Goal: Information Seeking & Learning: Find contact information

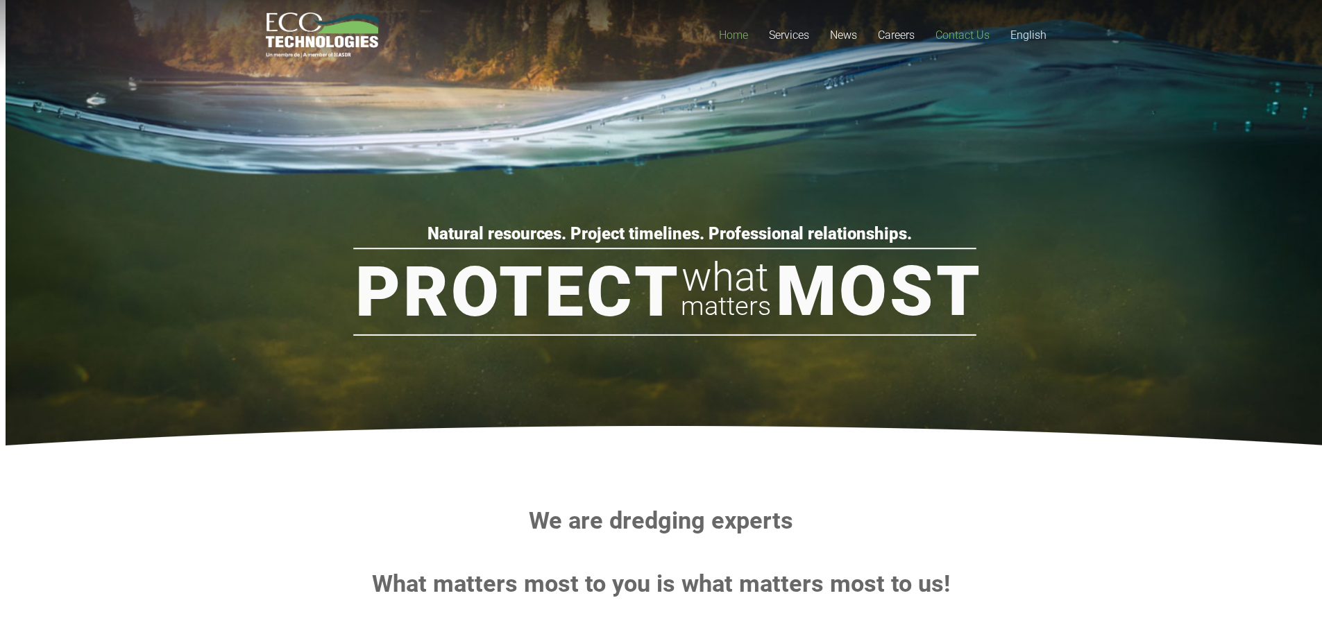
click at [960, 35] on span "Contact Us" at bounding box center [962, 34] width 54 height 13
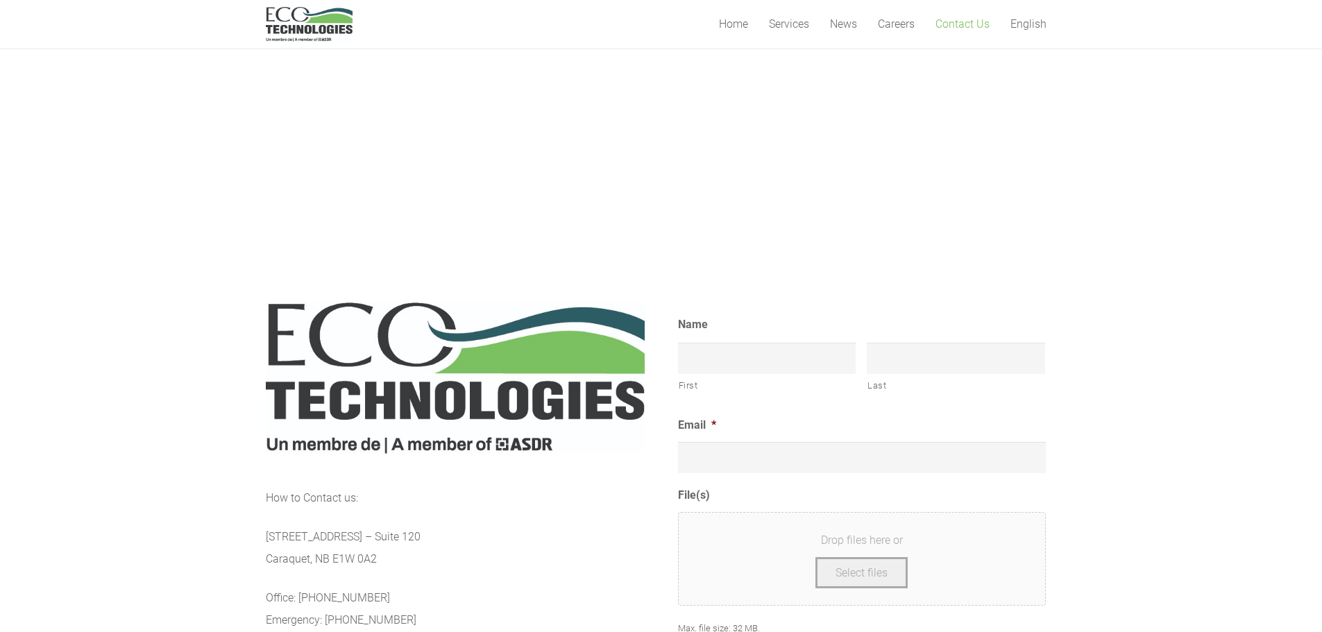
scroll to position [624, 0]
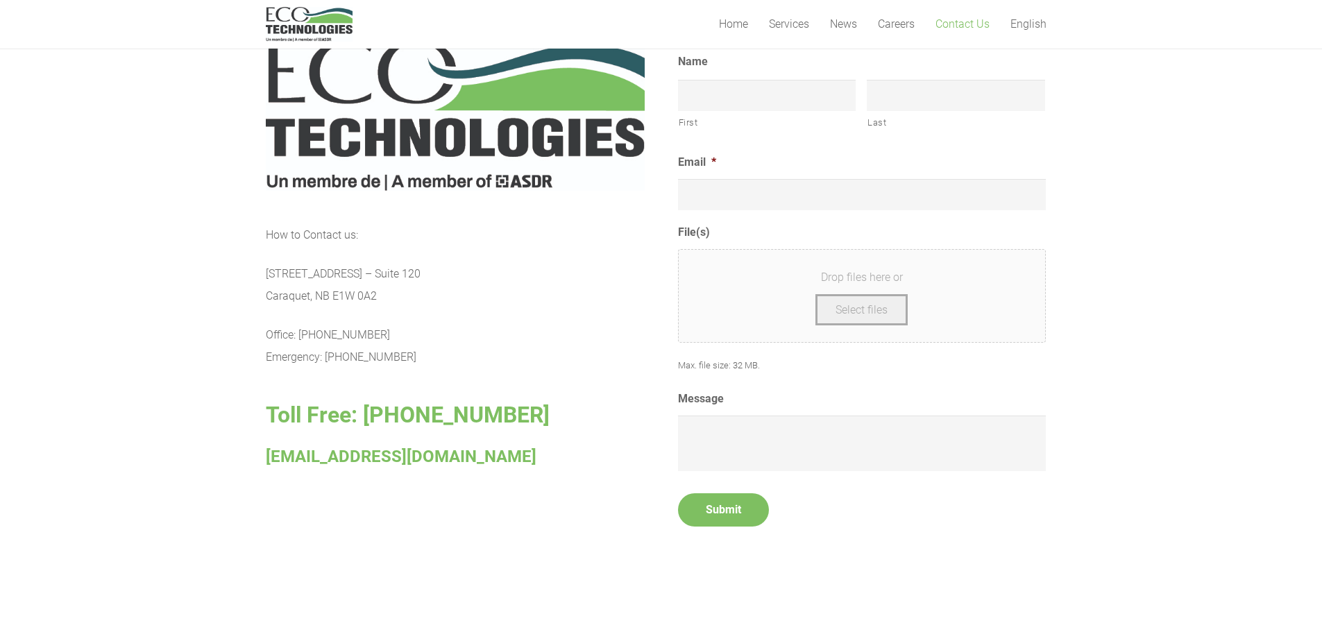
drag, startPoint x: 377, startPoint y: 296, endPoint x: 250, endPoint y: 275, distance: 128.8
click at [250, 275] on section "How to Contact us: [STREET_ADDRESS] – [GEOGRAPHIC_DATA] E1W 0A2 Office: [PHONE_…" at bounding box center [661, 291] width 1322 height 593
copy p "[STREET_ADDRESS] – [STREET_ADDRESS]"
drag, startPoint x: 457, startPoint y: 236, endPoint x: 434, endPoint y: 266, distance: 37.6
click at [457, 236] on p "How to Contact us:" at bounding box center [455, 235] width 379 height 22
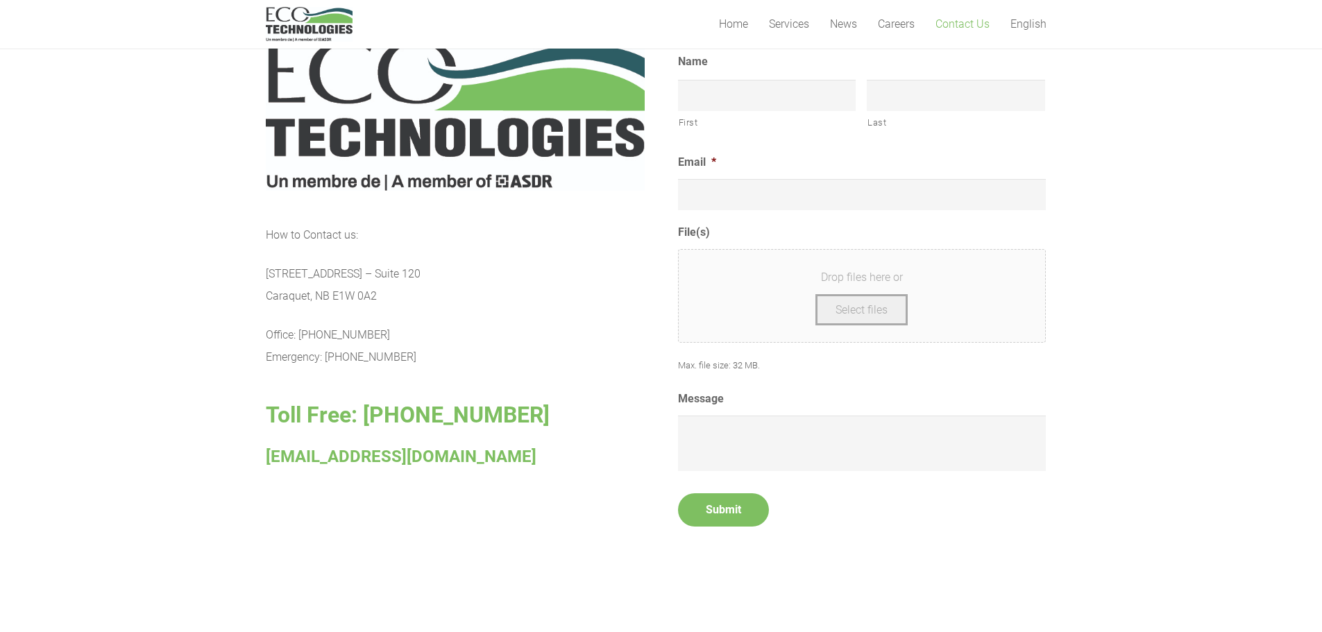
drag, startPoint x: 410, startPoint y: 275, endPoint x: 262, endPoint y: 266, distance: 148.7
click at [262, 266] on section "How to Contact us: [STREET_ADDRESS] – [GEOGRAPHIC_DATA] E1W 0A2 Office: [PHONE_…" at bounding box center [661, 291] width 1322 height 593
copy p "[STREET_ADDRESS] – Suite 120"
drag, startPoint x: 369, startPoint y: 294, endPoint x: 332, endPoint y: 292, distance: 37.5
click at [332, 292] on p "[STREET_ADDRESS] – [STREET_ADDRESS]" at bounding box center [455, 285] width 379 height 44
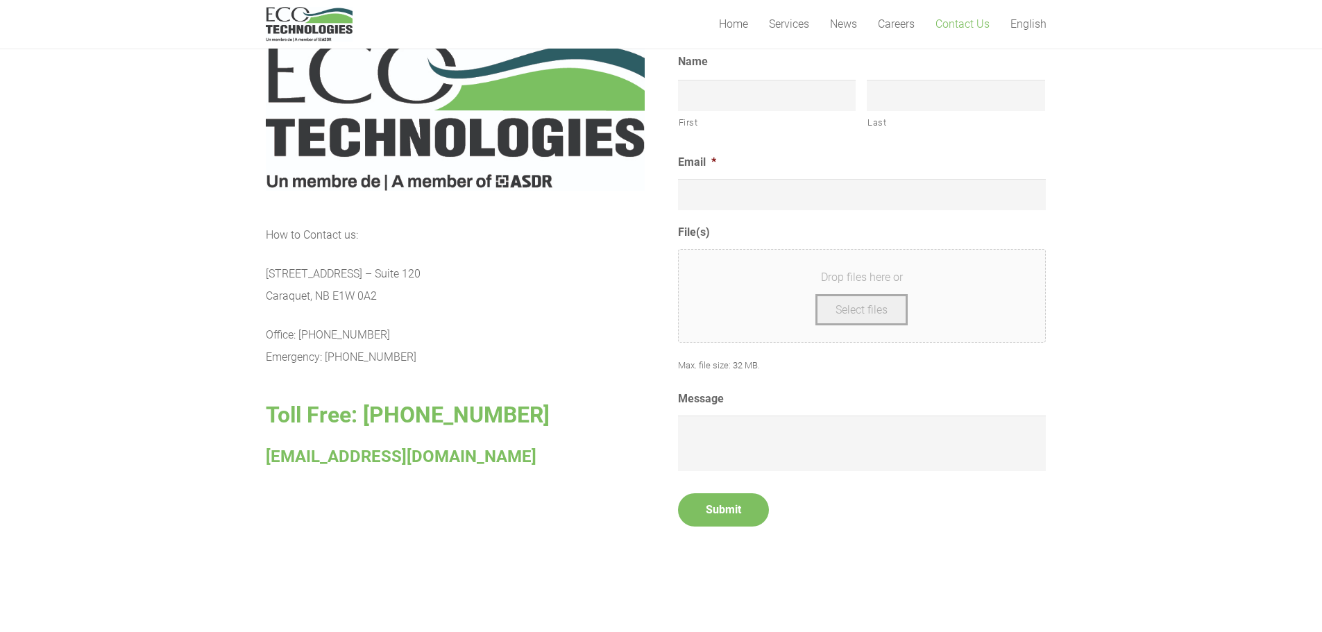
copy p "E1W 0A2"
drag, startPoint x: 307, startPoint y: 292, endPoint x: 318, endPoint y: 306, distance: 17.8
click at [289, 301] on p "[STREET_ADDRESS] – [STREET_ADDRESS]" at bounding box center [455, 285] width 379 height 44
click at [266, 299] on p "[STREET_ADDRESS] – [STREET_ADDRESS]" at bounding box center [455, 285] width 379 height 44
drag, startPoint x: 266, startPoint y: 296, endPoint x: 308, endPoint y: 303, distance: 43.0
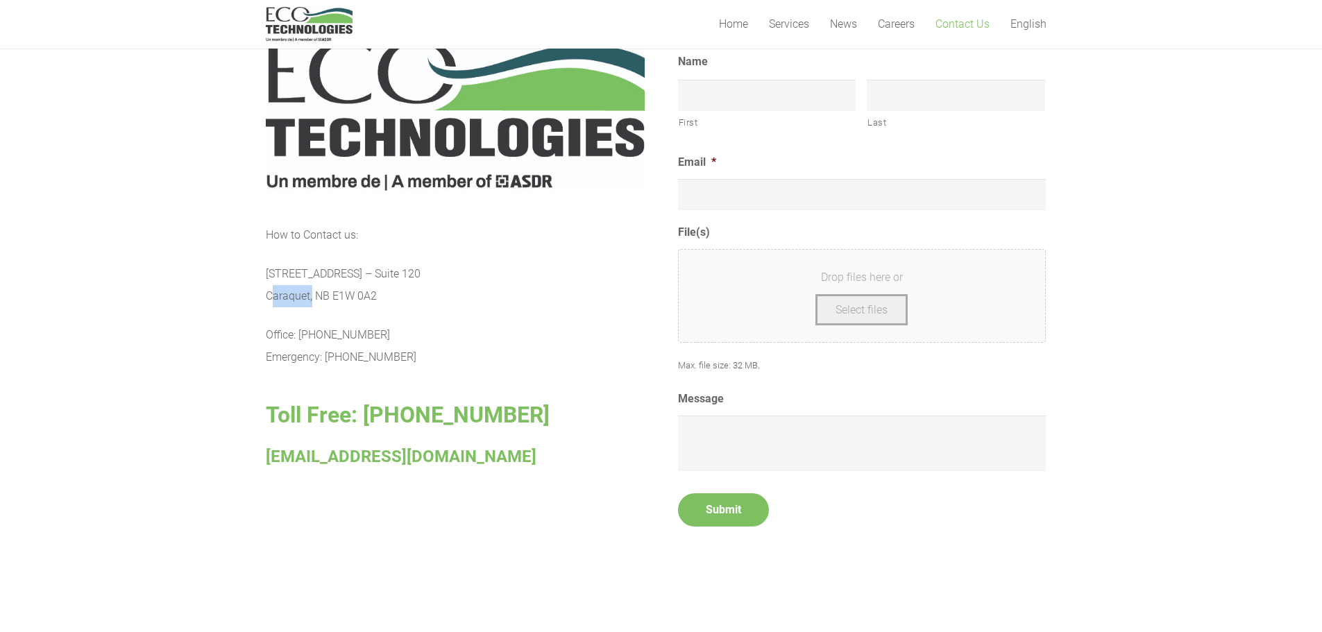
click at [308, 303] on p "27, Industriel Blvd. – Suite 120 Caraquet, NB E1W 0A2" at bounding box center [455, 285] width 379 height 44
copy p "Caraquet"
